Goal: Go to known website: Go to known website

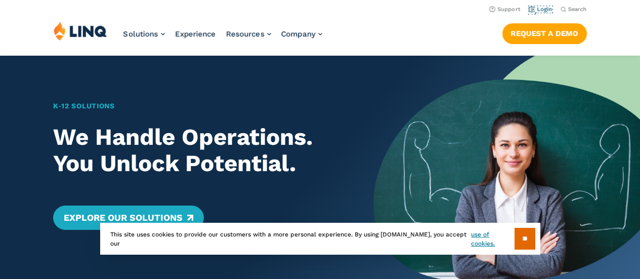
click at [536, 8] on link "Login" at bounding box center [541, 9] width 24 height 7
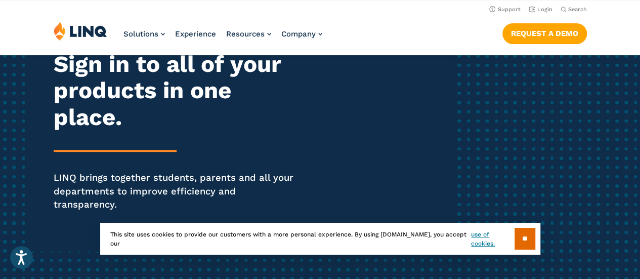
scroll to position [124, 0]
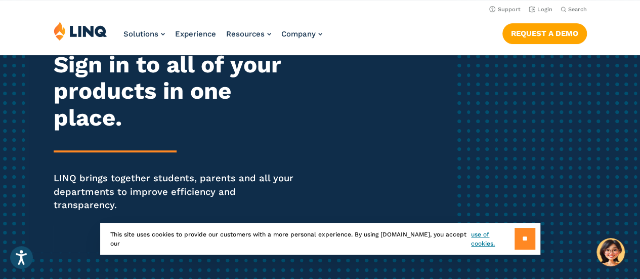
click at [519, 238] on input "**" at bounding box center [525, 239] width 21 height 22
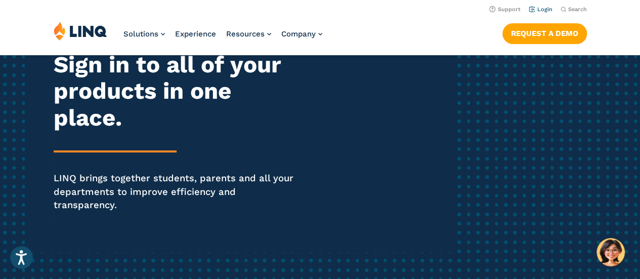
click at [540, 9] on link "Login" at bounding box center [541, 9] width 24 height 7
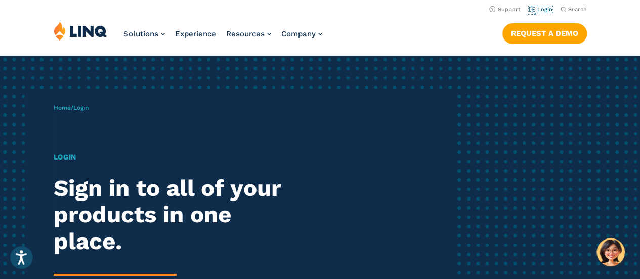
click at [540, 9] on link "Login" at bounding box center [541, 9] width 24 height 7
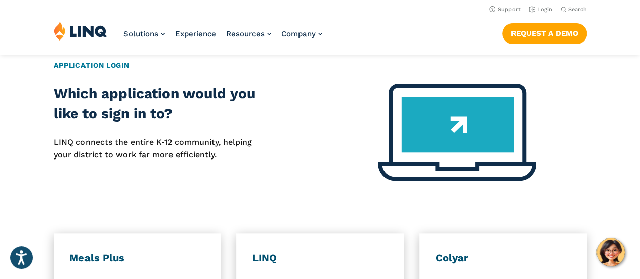
scroll to position [399, 0]
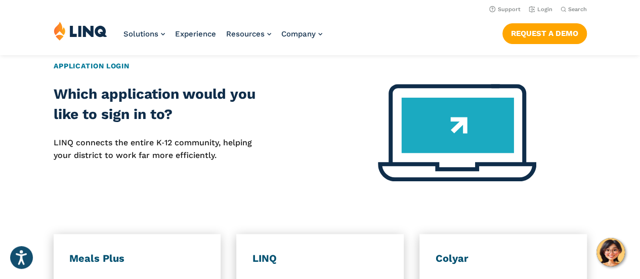
click at [440, 124] on img at bounding box center [457, 132] width 158 height 97
click at [487, 105] on img at bounding box center [457, 132] width 158 height 97
click at [130, 86] on h2 "Which application would you like to sign in to?" at bounding box center [160, 104] width 213 height 41
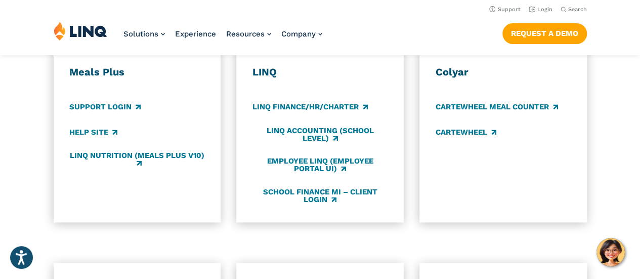
scroll to position [585, 0]
click at [316, 188] on link "School Finance MI – Client Login" at bounding box center [320, 196] width 135 height 17
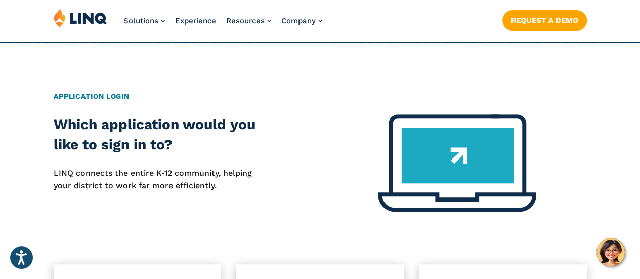
scroll to position [369, 0]
